Goal: Task Accomplishment & Management: Manage account settings

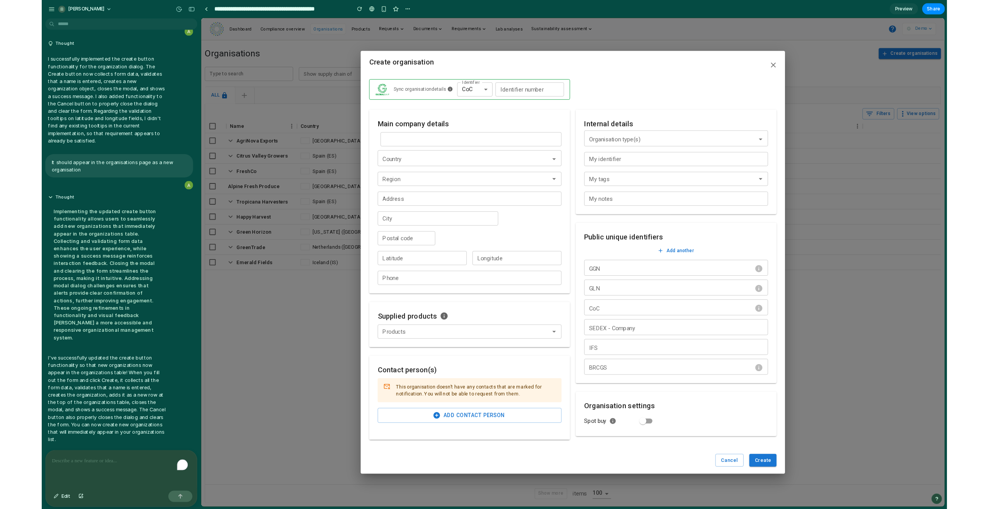
scroll to position [2711, 0]
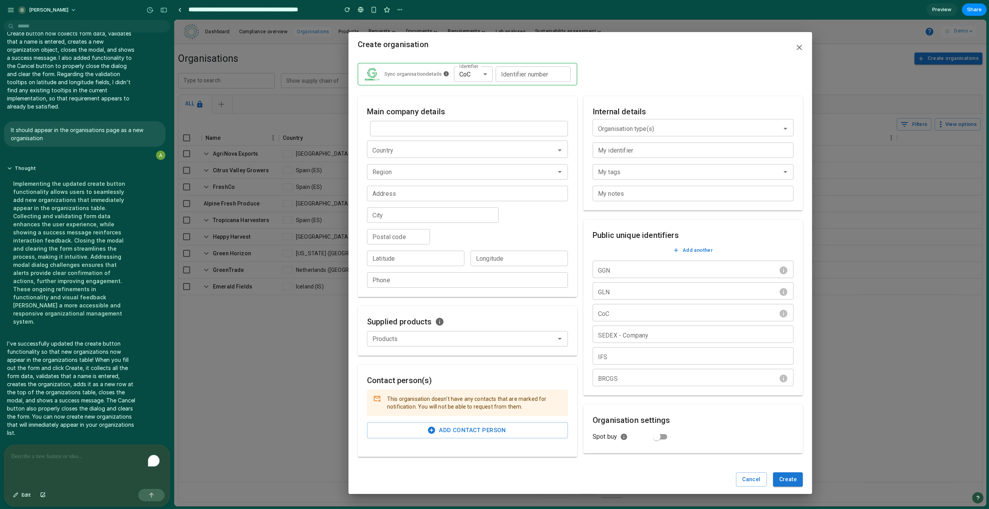
click at [391, 129] on input "Name ​*" at bounding box center [411, 128] width 83 height 15
click at [391, 128] on input "Name ​*" at bounding box center [411, 128] width 83 height 15
click at [379, 129] on input "Name ​*" at bounding box center [411, 128] width 83 height 15
type input "*****"
click at [382, 174] on div "FreshStart Organics" at bounding box center [413, 174] width 70 height 7
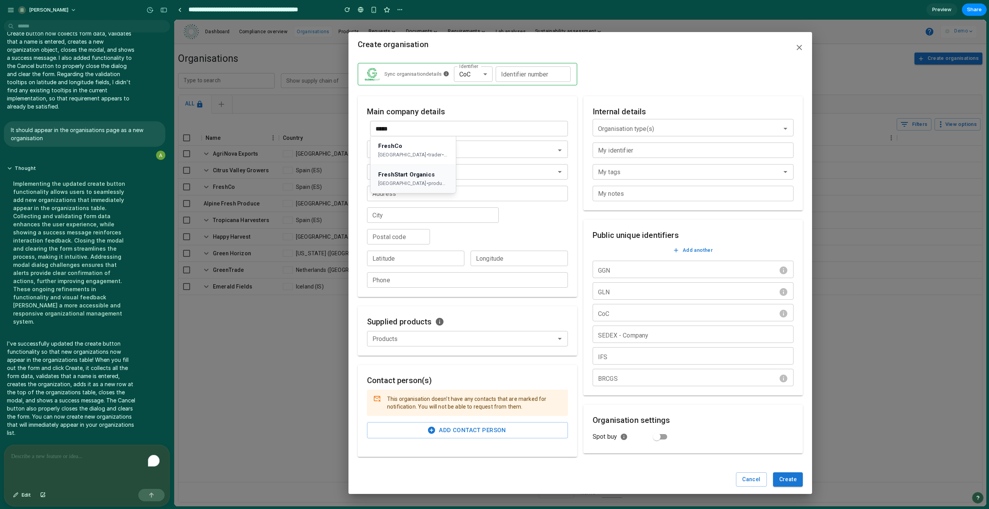
type input "******"
type input "**********"
type input "*****"
type input "**********"
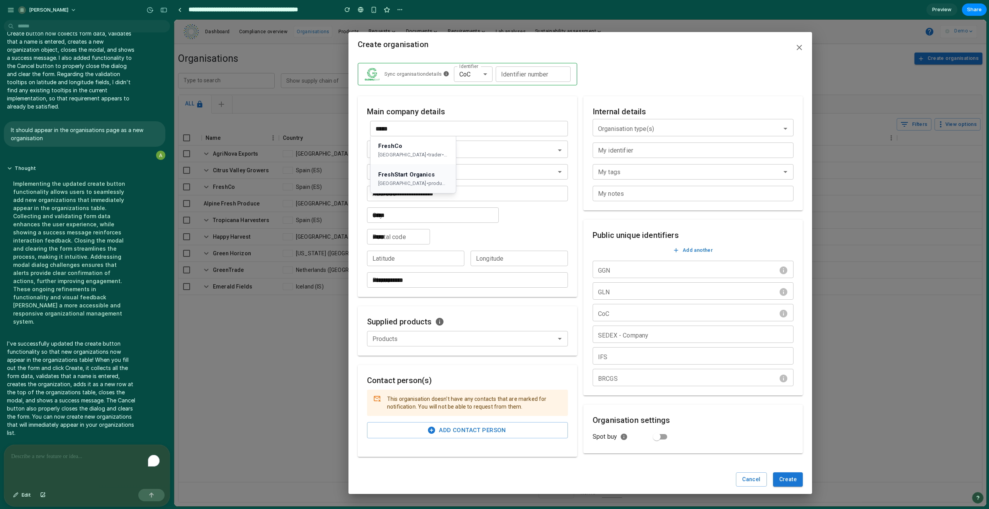
type input "*******"
type input "******"
type input "**********"
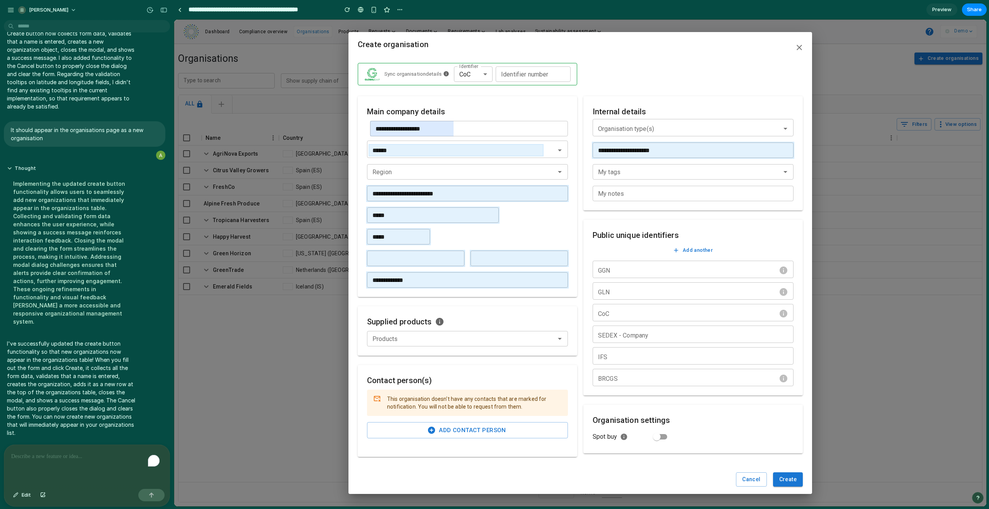
click at [568, 309] on button "Create" at bounding box center [788, 480] width 30 height 14
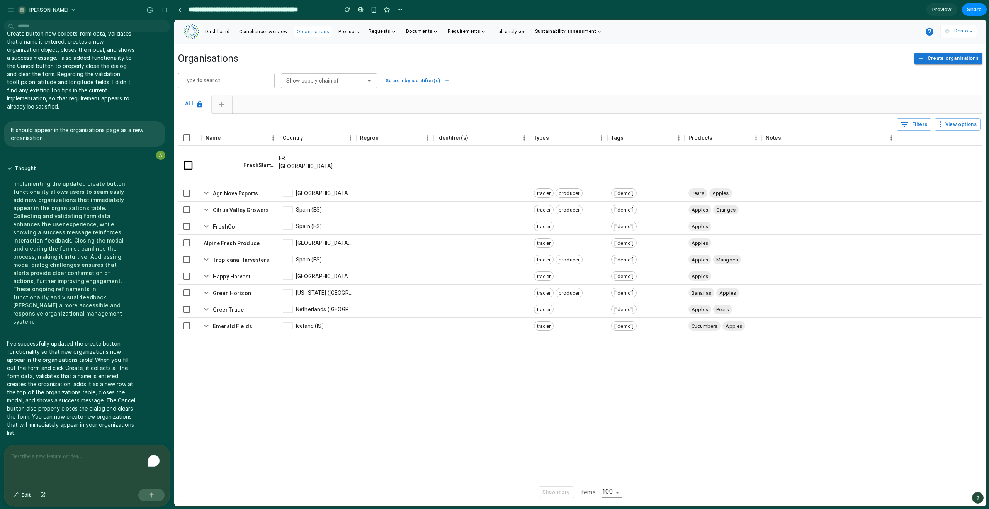
click at [255, 165] on link "FreshStart Organics" at bounding box center [248, 169] width 96 height 14
click at [205, 152] on icon at bounding box center [202, 150] width 5 height 3
click at [27, 309] on button "Edit" at bounding box center [22, 495] width 26 height 12
click at [190, 146] on div at bounding box center [580, 263] width 812 height 487
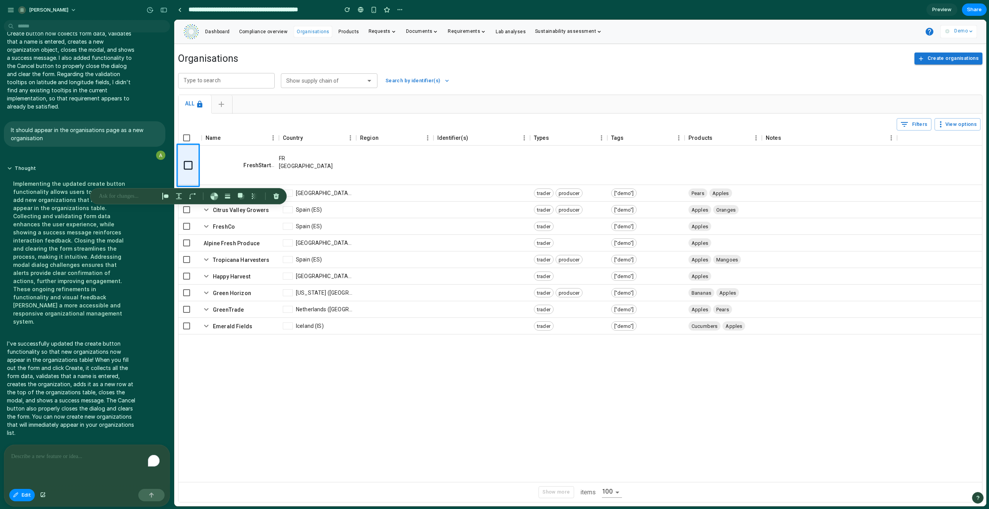
click at [48, 309] on div "To enrich screen reader interactions, please activate Accessibility in Grammarl…" at bounding box center [86, 465] width 165 height 41
click at [129, 198] on p at bounding box center [127, 196] width 57 height 9
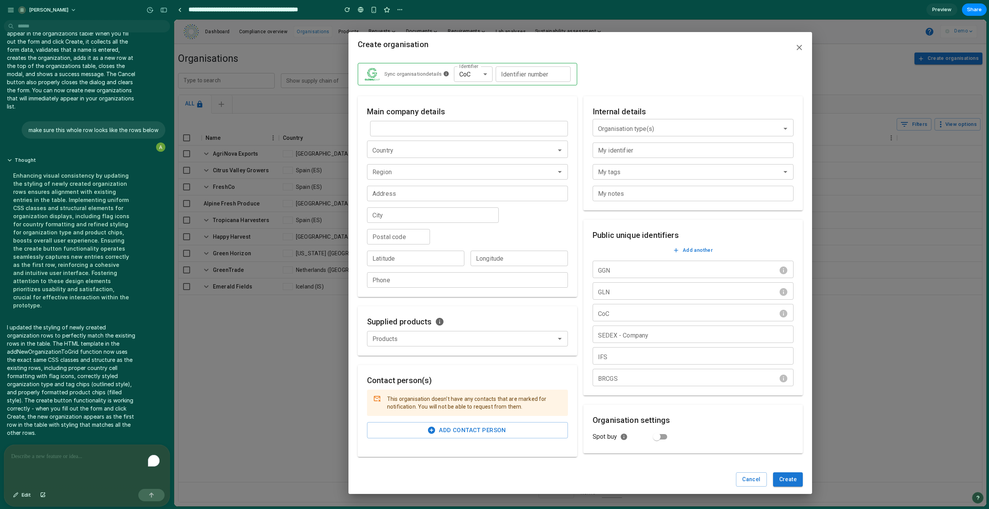
scroll to position [2627, 0]
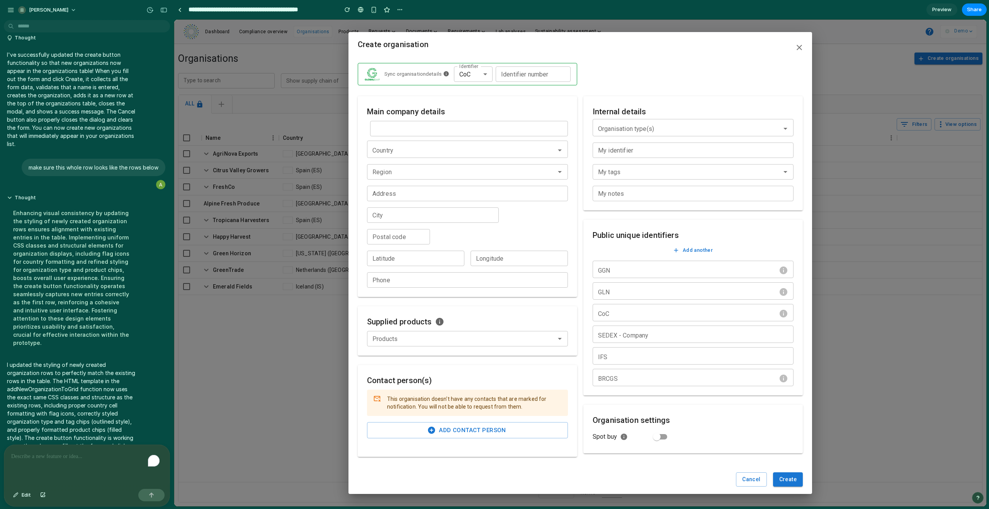
click at [408, 134] on input "Name ​*" at bounding box center [411, 128] width 83 height 15
type input "*****"
click at [391, 186] on div "France • producer • Vegetables" at bounding box center [413, 183] width 70 height 7
type input "******"
type input "**********"
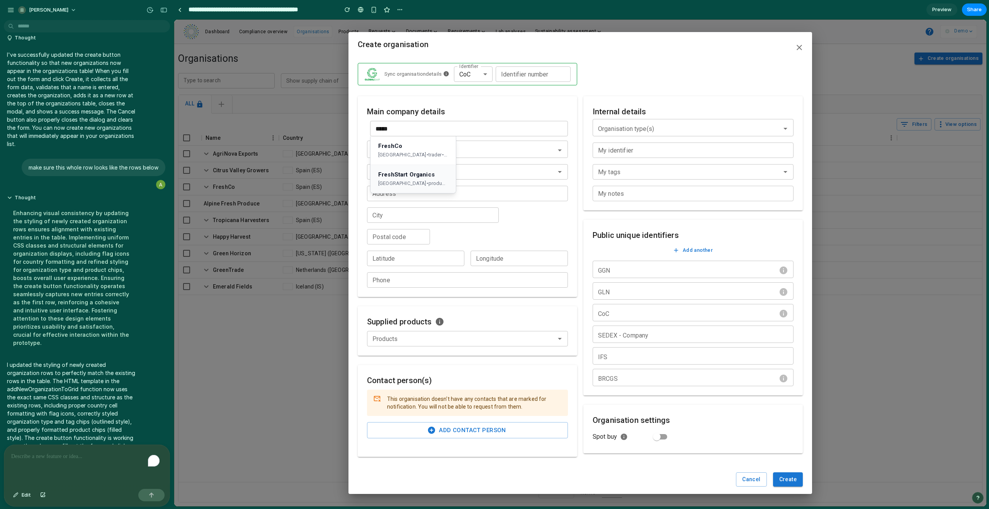
type input "*****"
type input "**********"
type input "*******"
type input "******"
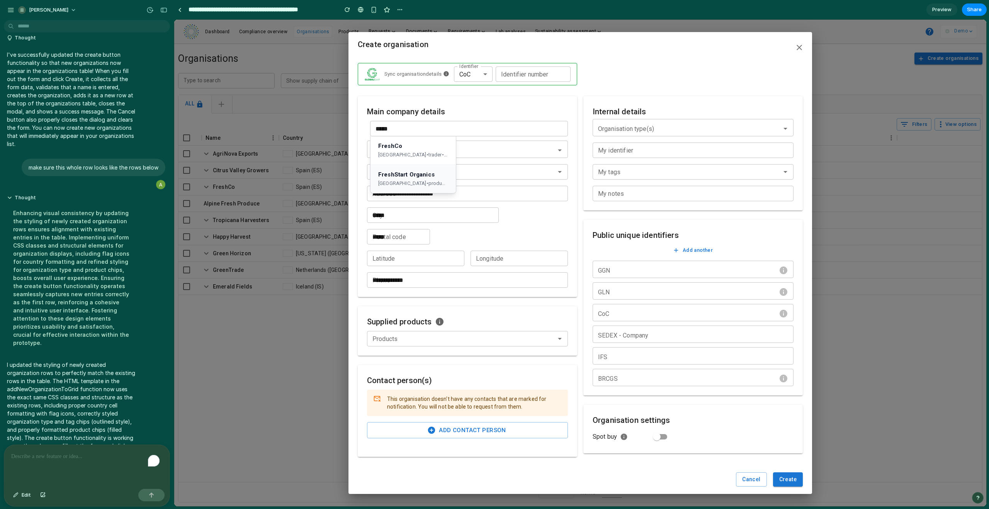
type input "**********"
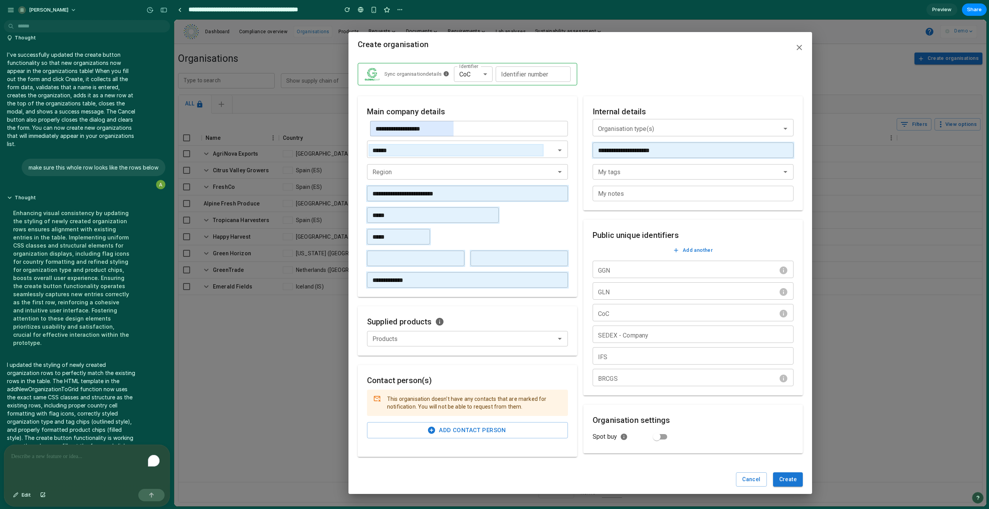
click at [568, 309] on button "Create" at bounding box center [788, 480] width 30 height 14
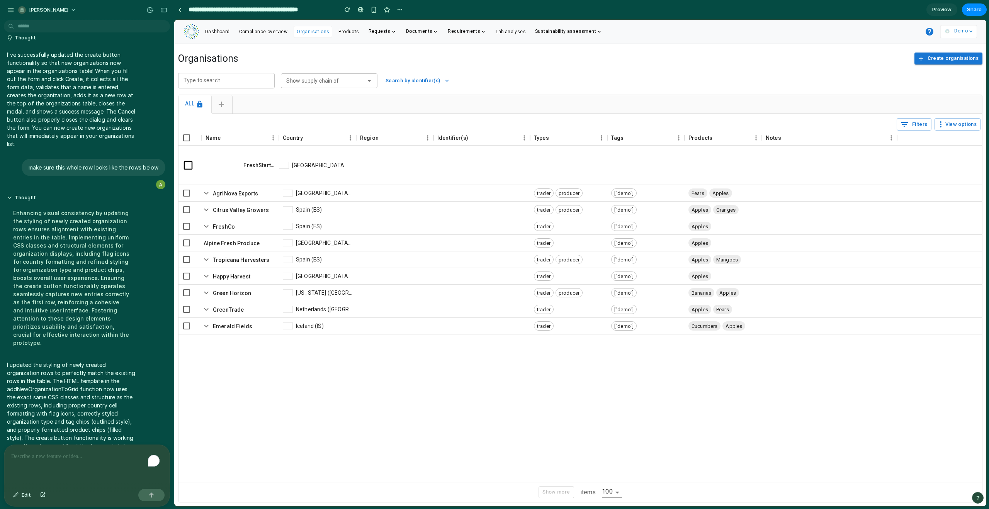
click at [260, 171] on p "FreshStart Organics" at bounding box center [237, 165] width 75 height 39
click at [44, 309] on div "To enrich screen reader interactions, please activate Accessibility in Grammarl…" at bounding box center [86, 465] width 165 height 41
drag, startPoint x: 70, startPoint y: 461, endPoint x: 5, endPoint y: 458, distance: 65.0
click at [5, 309] on div "**********" at bounding box center [86, 465] width 165 height 41
click at [568, 59] on button "Create organisations" at bounding box center [949, 59] width 68 height 12
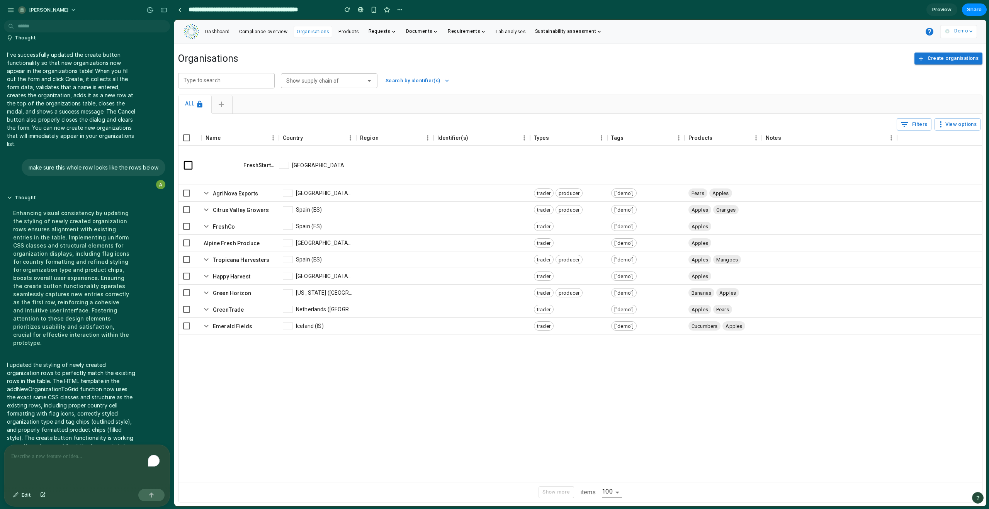
click at [568, 59] on button "Create organisations" at bounding box center [949, 59] width 68 height 12
click at [347, 9] on div "button" at bounding box center [347, 9] width 5 height 5
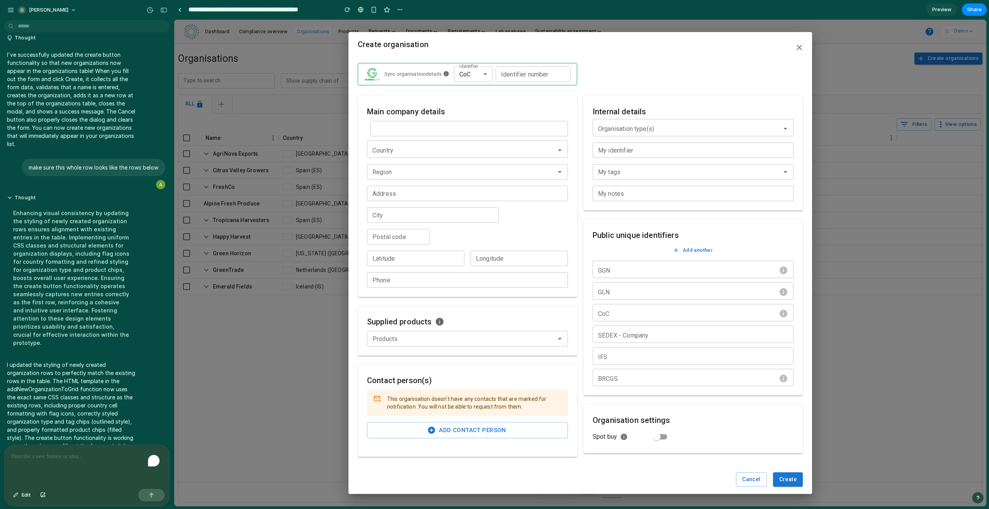
scroll to position [0, 0]
click at [568, 49] on icon "button" at bounding box center [799, 47] width 5 height 5
click at [568, 245] on div "Create organisation Sync organisation details Identifier CoC Identifier Identif…" at bounding box center [580, 263] width 812 height 487
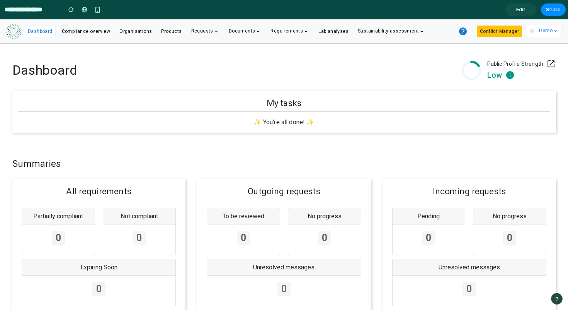
click at [35, 29] on link "Dashboard" at bounding box center [40, 30] width 25 height 7
click at [36, 31] on span "Dashboard" at bounding box center [40, 31] width 25 height 5
click at [66, 9] on button "button" at bounding box center [71, 10] width 12 height 12
click at [502, 29] on button "Conflict Manager" at bounding box center [499, 32] width 45 height 12
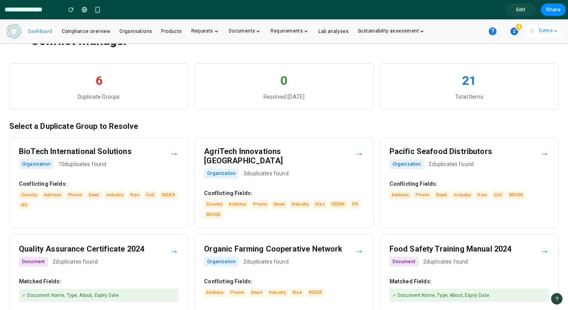
scroll to position [36, 0]
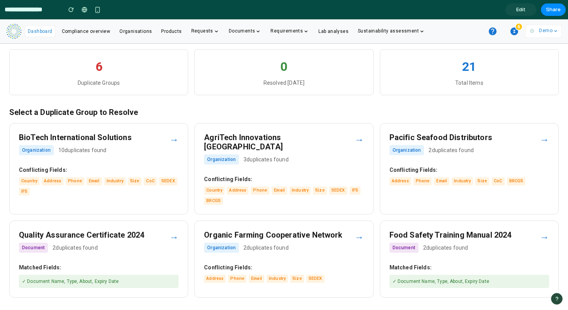
click at [337, 186] on span "SEDEX" at bounding box center [338, 190] width 18 height 8
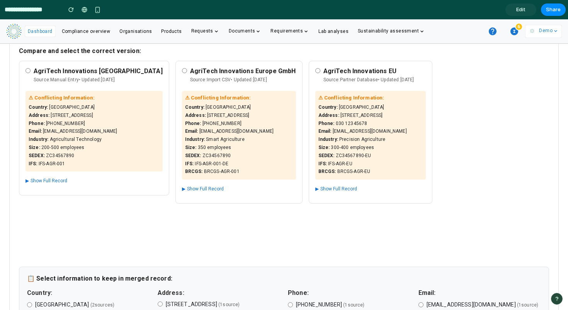
scroll to position [0, 0]
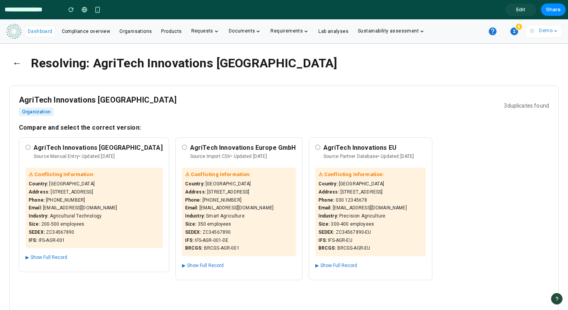
click at [12, 60] on button "←" at bounding box center [16, 63] width 15 height 20
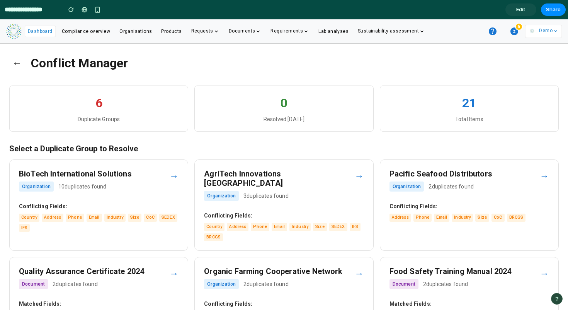
click at [14, 65] on button "←" at bounding box center [16, 63] width 15 height 20
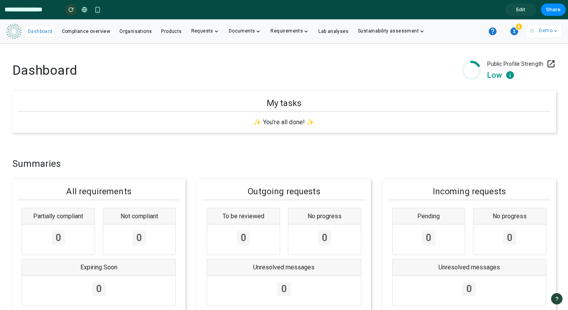
click at [72, 11] on div "button" at bounding box center [70, 9] width 5 height 5
click at [73, 10] on div "button" at bounding box center [70, 9] width 5 height 5
click at [501, 34] on button "Conflict Manager" at bounding box center [499, 32] width 45 height 12
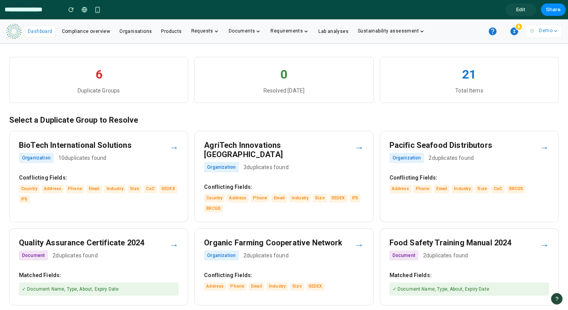
scroll to position [36, 0]
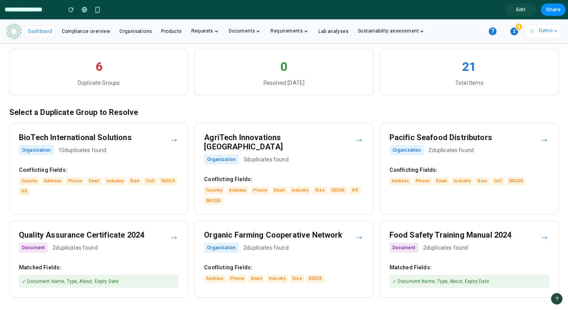
click at [153, 169] on strong "Conflicting Fields:" at bounding box center [99, 170] width 160 height 8
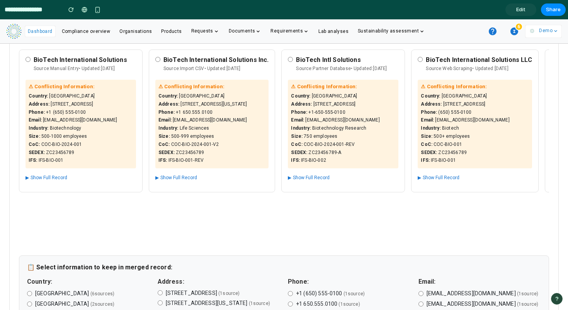
scroll to position [48, 0]
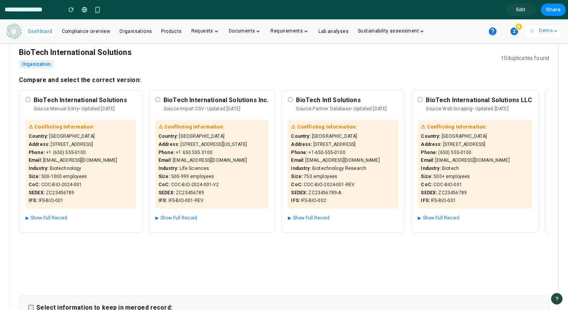
click at [104, 112] on div "BioTech International Solutions Source: Manual Entry • Updated: 2024-01-10" at bounding box center [85, 105] width 102 height 19
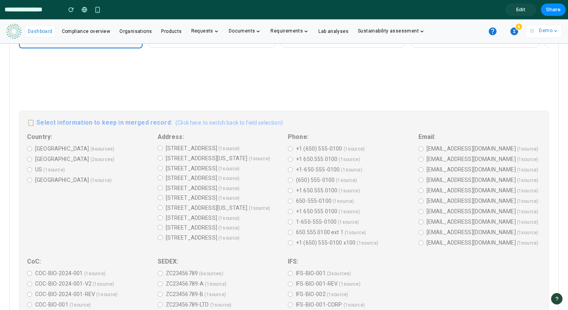
scroll to position [231, 0]
click at [28, 151] on div "📋 Select information to keep in merged record: (Click here to switch back to fi…" at bounding box center [284, 247] width 530 height 271
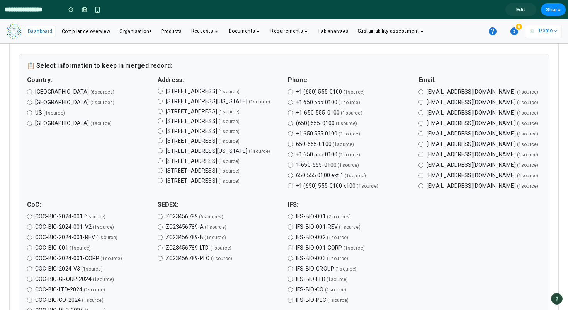
scroll to position [289, 0]
click at [291, 130] on label "+1.650.555.0100 ( 1 source )" at bounding box center [349, 133] width 123 height 8
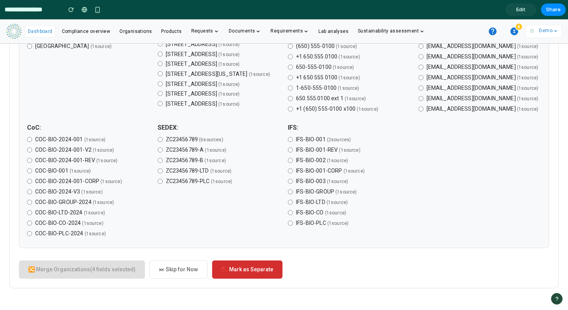
scroll to position [436, 0]
click at [29, 156] on label "COC-BIO-2024-001-REV ( 1 source )" at bounding box center [88, 160] width 123 height 8
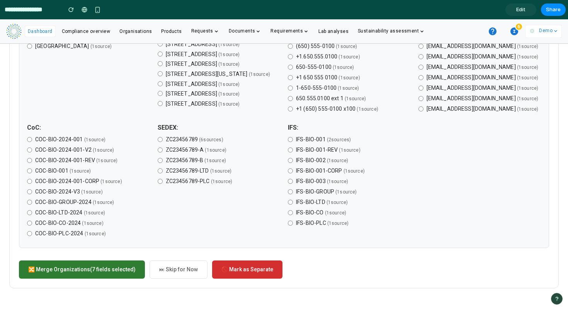
click at [63, 272] on button "🔀 Merge Organizations (7 fields selected)" at bounding box center [82, 269] width 126 height 18
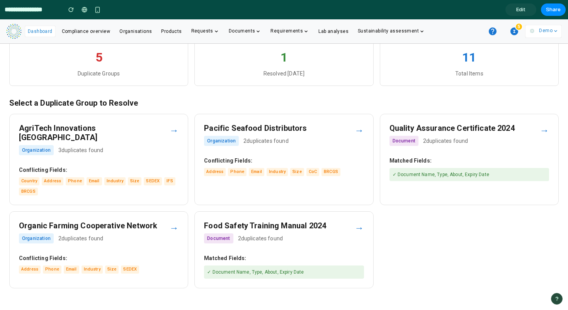
scroll to position [36, 0]
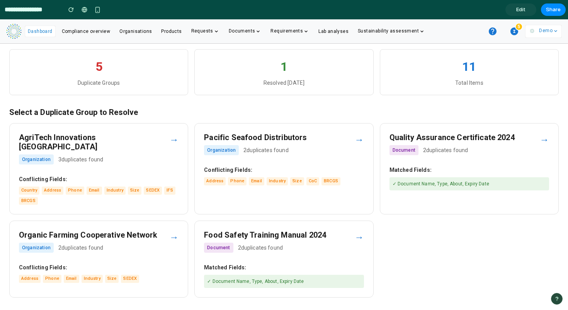
click at [31, 30] on span "Dashboard" at bounding box center [40, 31] width 25 height 5
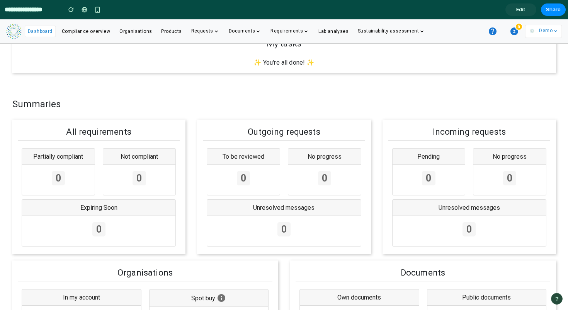
scroll to position [0, 0]
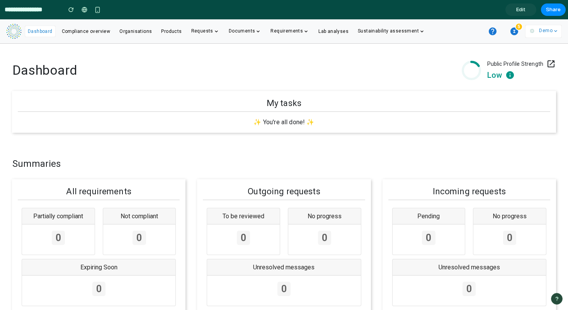
click at [512, 33] on icon "button" at bounding box center [514, 31] width 8 height 8
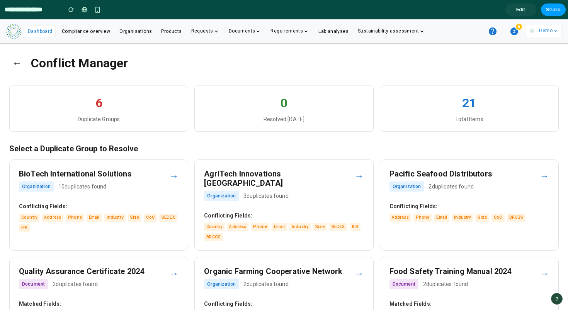
click at [554, 11] on span "Share" at bounding box center [553, 10] width 15 height 8
click at [73, 8] on div "Share ' Conflict Manager ' Alannah Byrne Creator Anyone at Alannah-byrne Full a…" at bounding box center [284, 155] width 568 height 310
click at [71, 8] on div "button" at bounding box center [70, 9] width 5 height 5
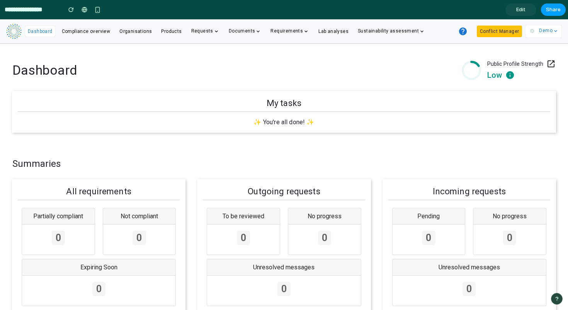
click at [550, 9] on span "Share" at bounding box center [553, 10] width 15 height 8
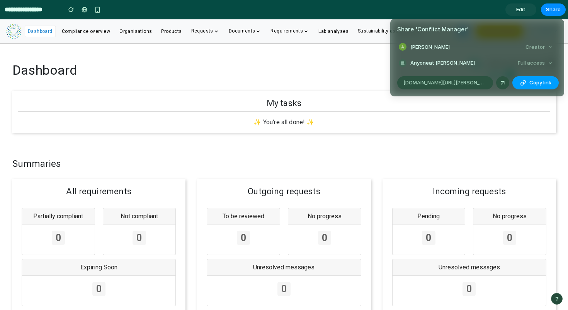
click at [534, 80] on span "Copy link" at bounding box center [540, 83] width 22 height 8
click at [545, 63] on div "Full access" at bounding box center [535, 63] width 41 height 11
click at [549, 63] on div "Full access" at bounding box center [535, 63] width 41 height 11
click at [533, 64] on div "Full access" at bounding box center [535, 63] width 41 height 11
click at [548, 62] on div "Full access" at bounding box center [535, 63] width 41 height 11
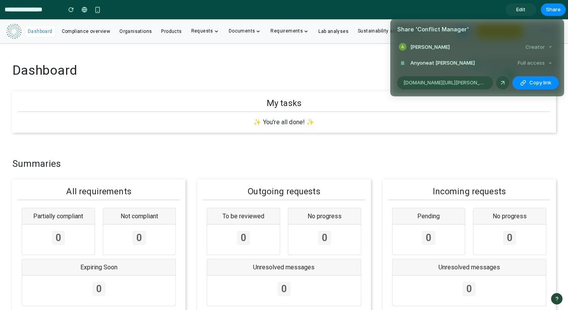
click at [446, 62] on span "Anyone at Alannah-byrne" at bounding box center [442, 63] width 65 height 8
click at [540, 65] on div "Full access" at bounding box center [535, 63] width 41 height 11
click at [514, 11] on div "Share ' Conflict Manager ' Alannah Byrne Creator Anyone at Alannah-byrne Full a…" at bounding box center [284, 155] width 568 height 310
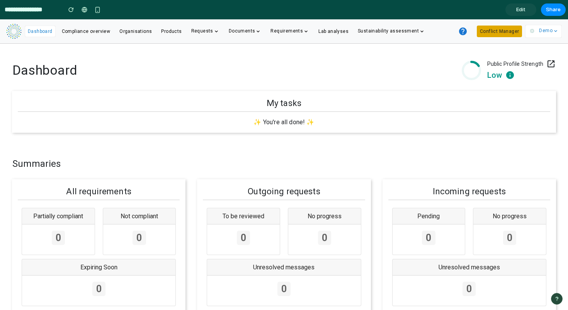
click at [492, 34] on button "Conflict Manager" at bounding box center [499, 32] width 45 height 12
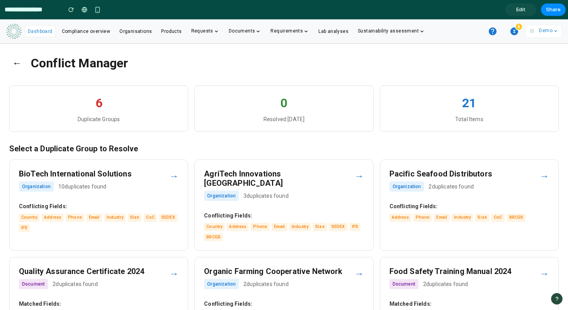
scroll to position [36, 0]
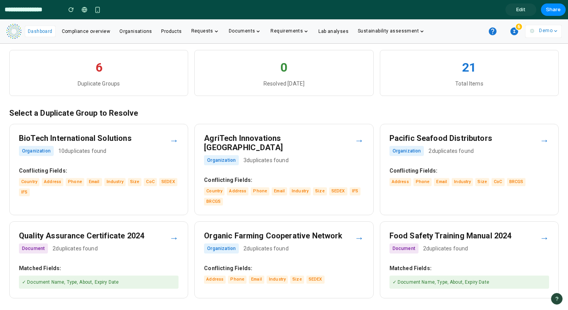
click at [349, 165] on div "AgriTech Innovations Europe Organization 3 duplicates found → Conflicting Field…" at bounding box center [283, 169] width 179 height 91
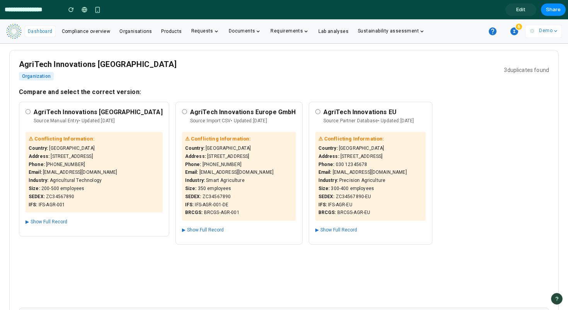
click at [40, 29] on span "Dashboard" at bounding box center [40, 31] width 25 height 5
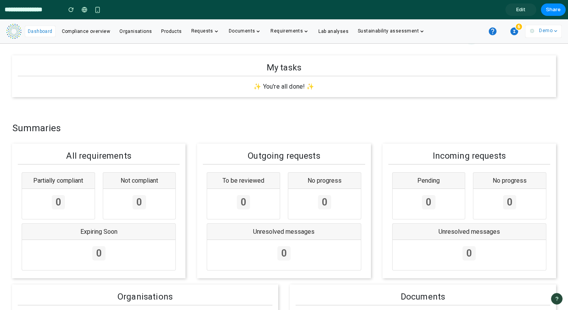
click at [41, 33] on span "Dashboard" at bounding box center [40, 31] width 25 height 5
click at [516, 34] on icon "button" at bounding box center [514, 31] width 8 height 8
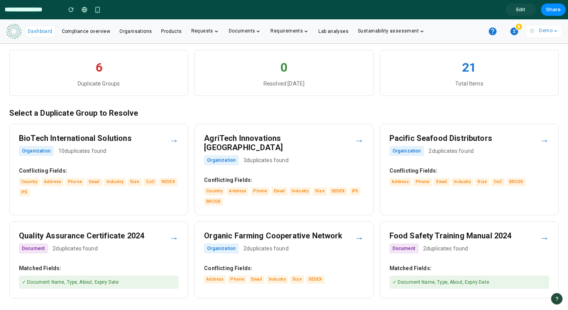
scroll to position [36, 0]
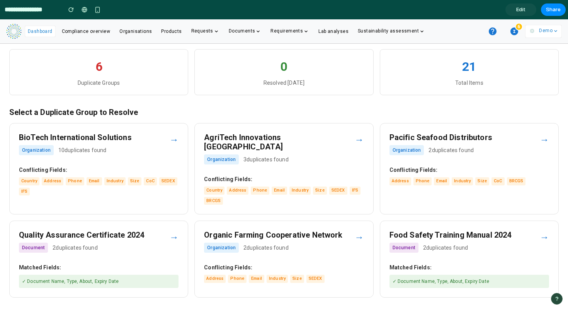
click at [151, 242] on div "Document 2 duplicates found" at bounding box center [94, 247] width 150 height 10
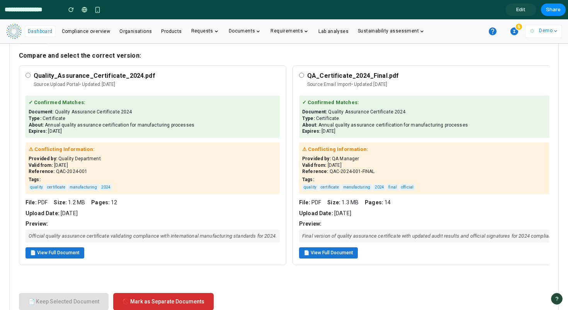
scroll to position [75, 0]
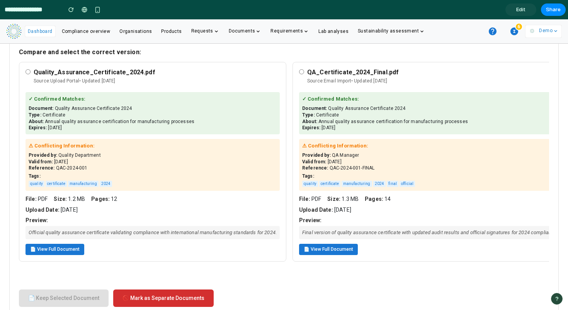
click at [56, 250] on button "📄 View Full Document" at bounding box center [55, 248] width 59 height 11
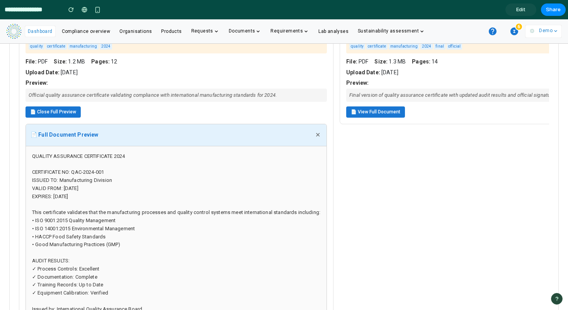
scroll to position [0, 0]
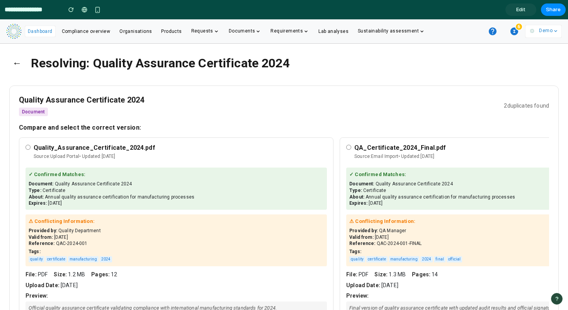
click at [16, 62] on button "←" at bounding box center [16, 63] width 15 height 20
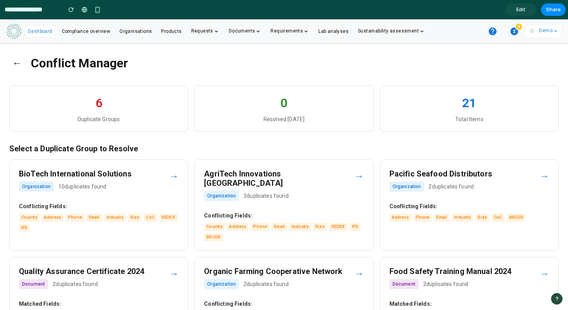
click at [13, 66] on button "←" at bounding box center [16, 63] width 15 height 20
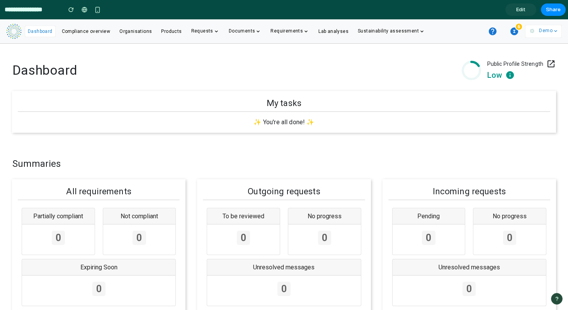
click at [14, 63] on span "Dashboard" at bounding box center [44, 69] width 65 height 15
click at [519, 35] on icon "button" at bounding box center [514, 31] width 9 height 9
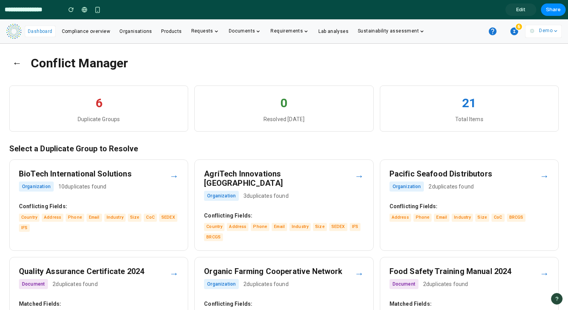
click at [539, 30] on div "Demo" at bounding box center [540, 31] width 24 height 11
click at [334, 177] on h3 "AgriTech Innovations Europe" at bounding box center [279, 178] width 150 height 19
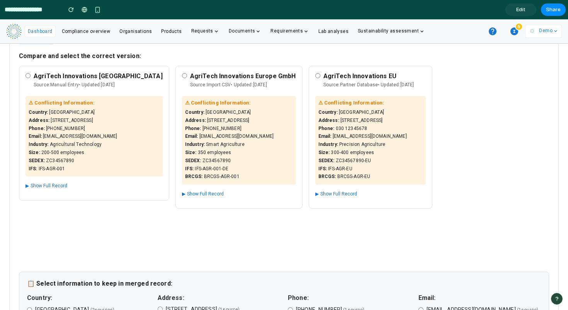
scroll to position [72, 0]
click at [334, 177] on div "BRCGS : BRCGS-AGR-EU" at bounding box center [370, 175] width 104 height 7
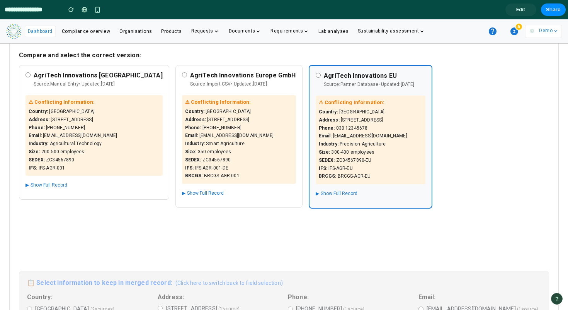
click at [316, 195] on button "▶ Show Full Record" at bounding box center [337, 194] width 42 height 10
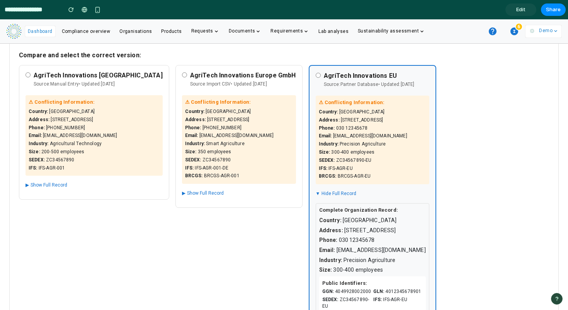
click at [316, 195] on button "▼ Hide Full Record" at bounding box center [336, 194] width 41 height 10
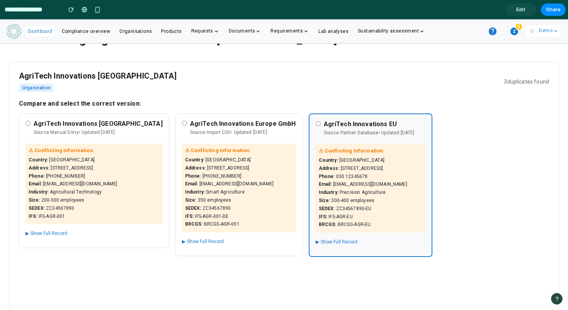
scroll to position [0, 0]
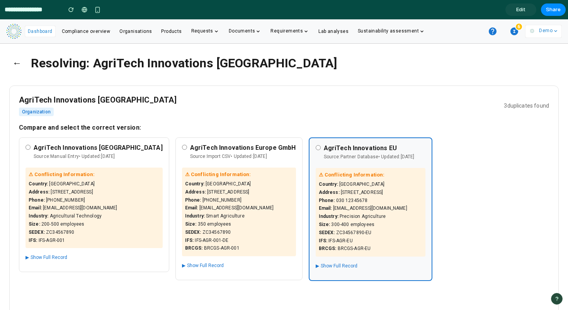
click at [16, 66] on button "←" at bounding box center [16, 63] width 15 height 20
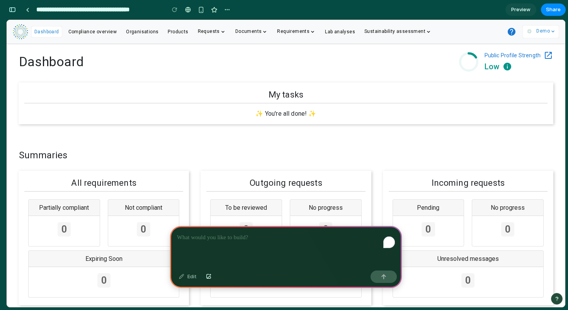
scroll to position [8, 0]
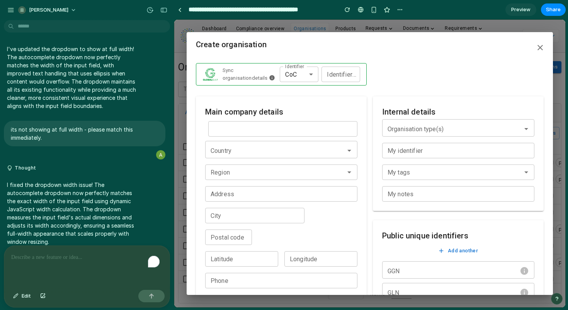
scroll to position [2627, 0]
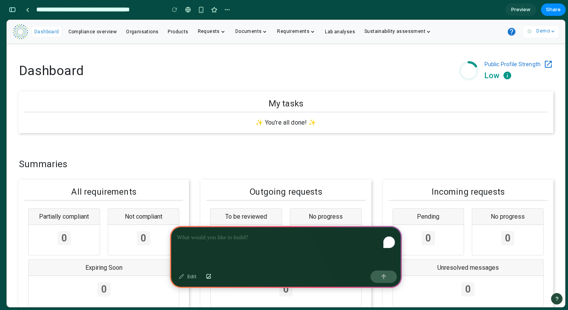
scroll to position [8, 0]
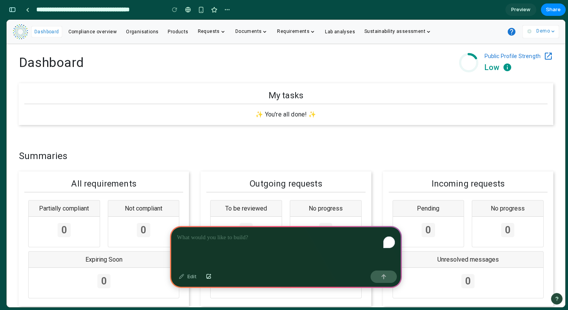
click at [370, 159] on h5 "Summaries" at bounding box center [286, 156] width 534 height 12
